Goal: Check status: Check status

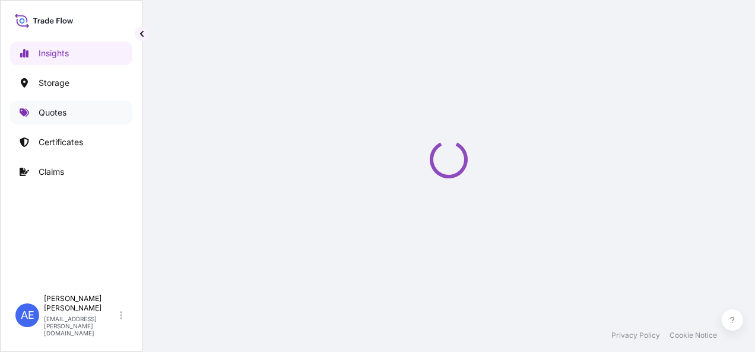
select select "2025"
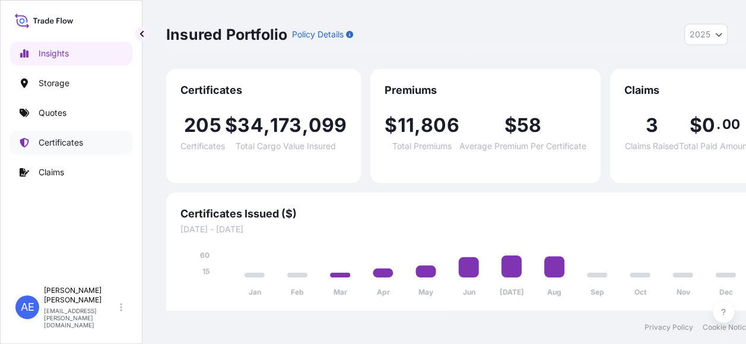
click at [61, 141] on p "Certificates" at bounding box center [61, 142] width 44 height 12
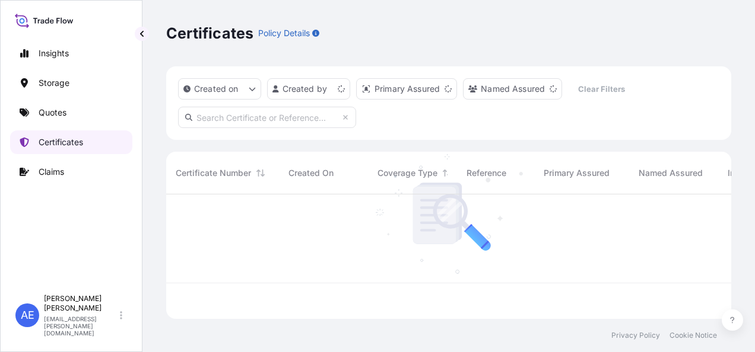
scroll to position [122, 555]
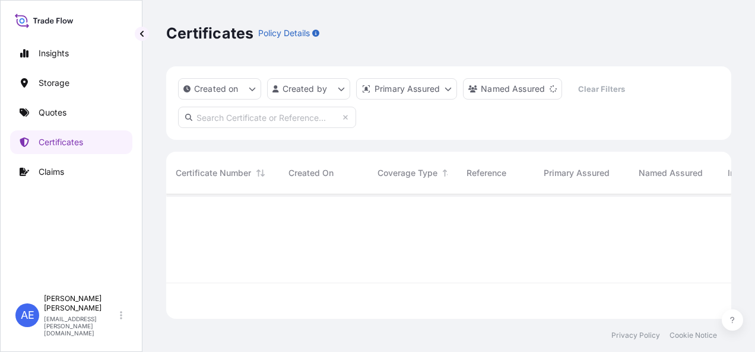
click at [256, 115] on input "text" at bounding box center [267, 117] width 178 height 21
paste input "SSLS2846"
click at [256, 115] on input "SSLS2846" at bounding box center [267, 117] width 178 height 21
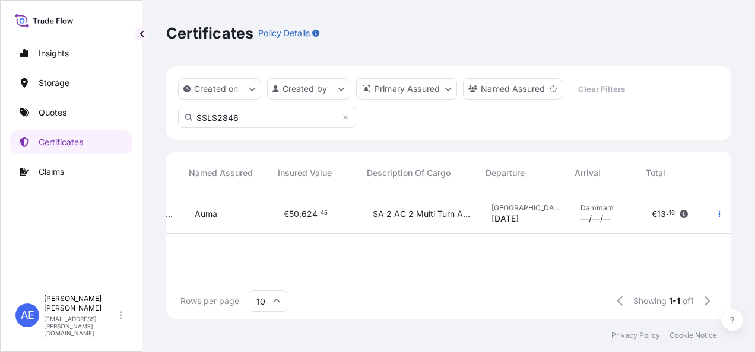
scroll to position [0, 450]
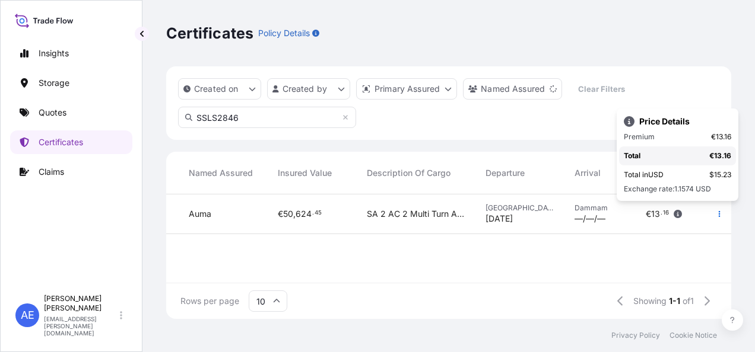
type input "SSLS2846"
click at [676, 211] on icon "button" at bounding box center [677, 214] width 8 height 8
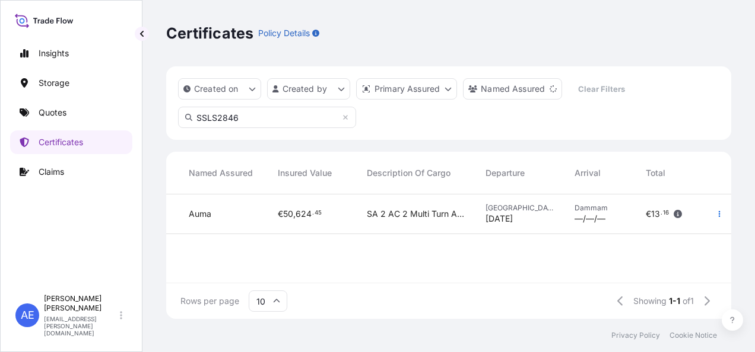
click at [676, 211] on icon "button" at bounding box center [677, 214] width 8 height 8
click at [262, 120] on input "SSLS2846" at bounding box center [267, 117] width 178 height 21
drag, startPoint x: 265, startPoint y: 119, endPoint x: 17, endPoint y: 108, distance: 248.2
click at [84, 118] on div "Insights Storage Quotes Certificates Claims AE [PERSON_NAME] Samuel [EMAIL_ADDR…" at bounding box center [377, 176] width 755 height 352
paste input "SSLS2314"
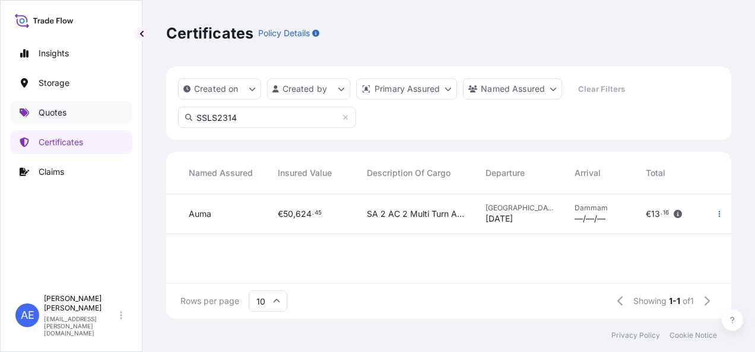
type input "SSLS2314"
